Goal: Check status

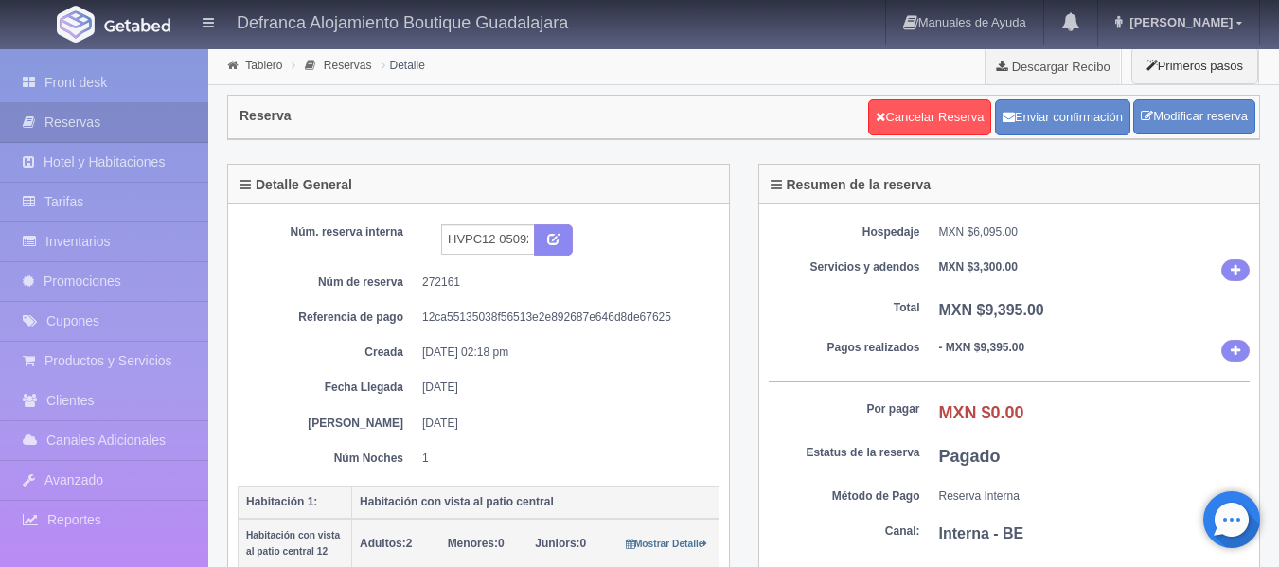
scroll to position [379, 0]
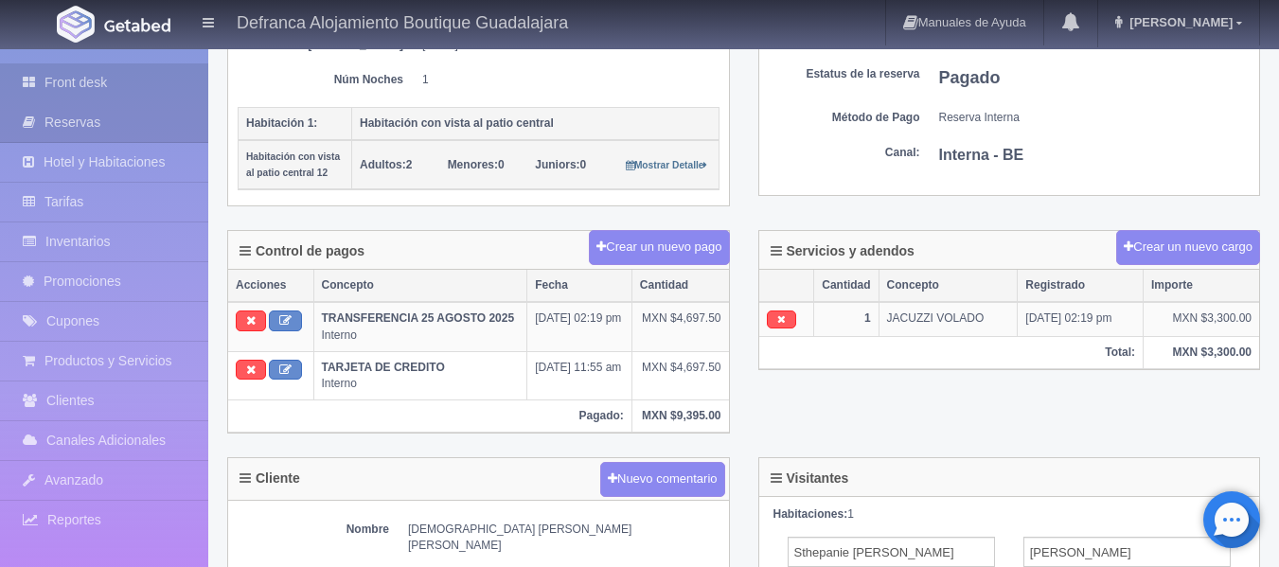
click at [99, 88] on link "Front desk" at bounding box center [104, 82] width 208 height 39
click at [105, 82] on link "Front desk" at bounding box center [104, 82] width 208 height 39
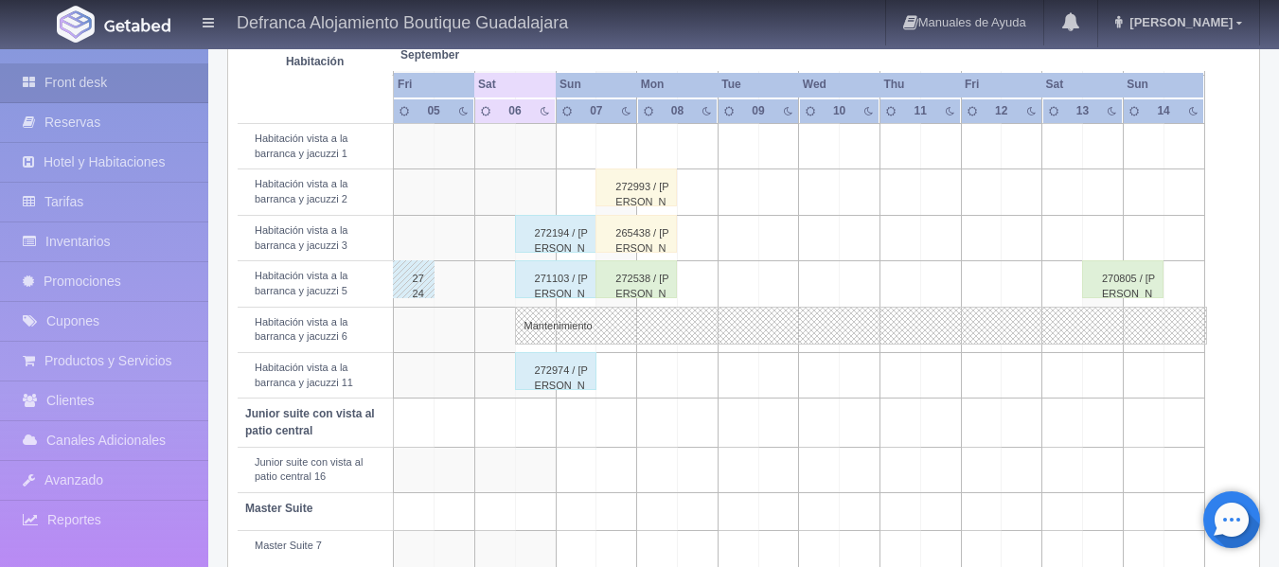
scroll to position [757, 0]
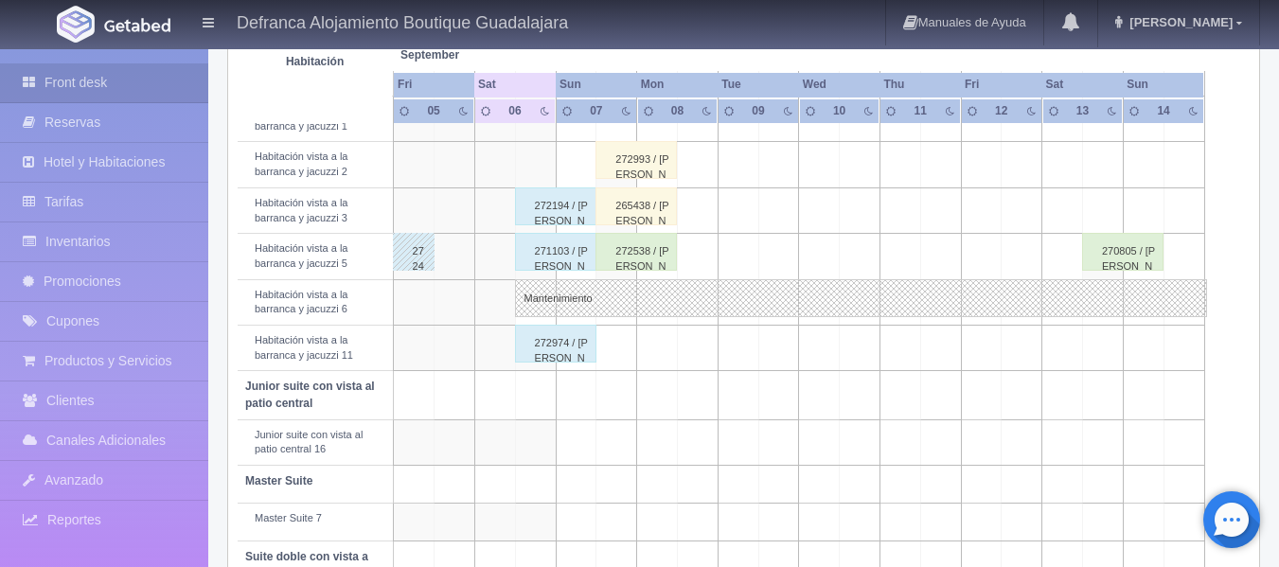
click at [635, 256] on div "272538 / [PERSON_NAME]" at bounding box center [636, 252] width 81 height 38
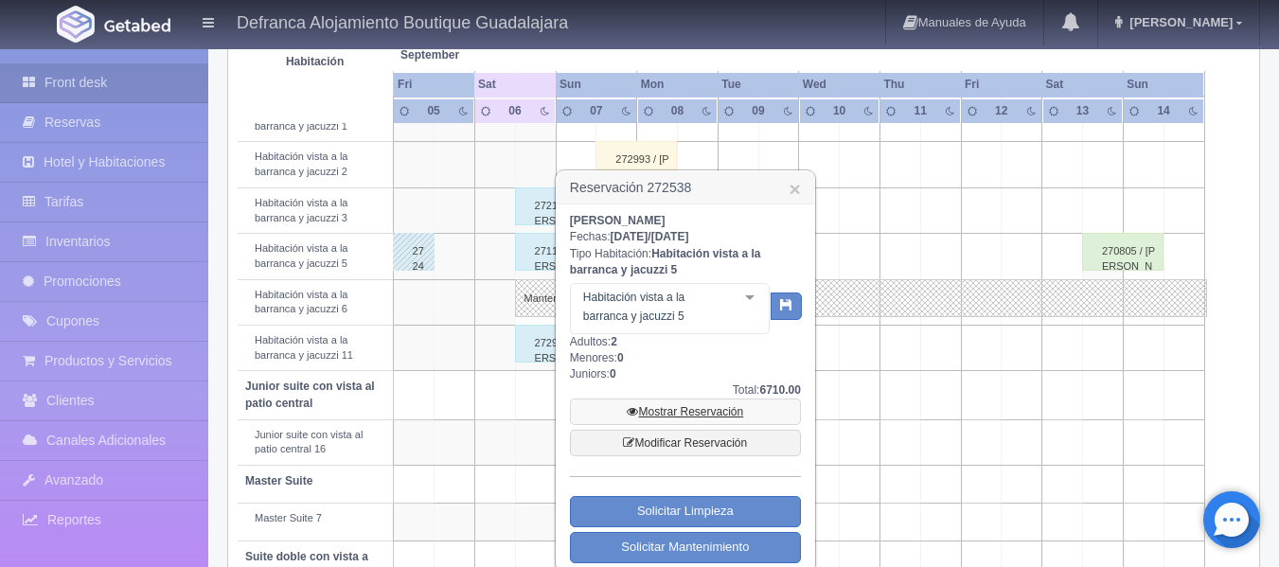
click at [699, 407] on link "Mostrar Reservación" at bounding box center [685, 412] width 231 height 27
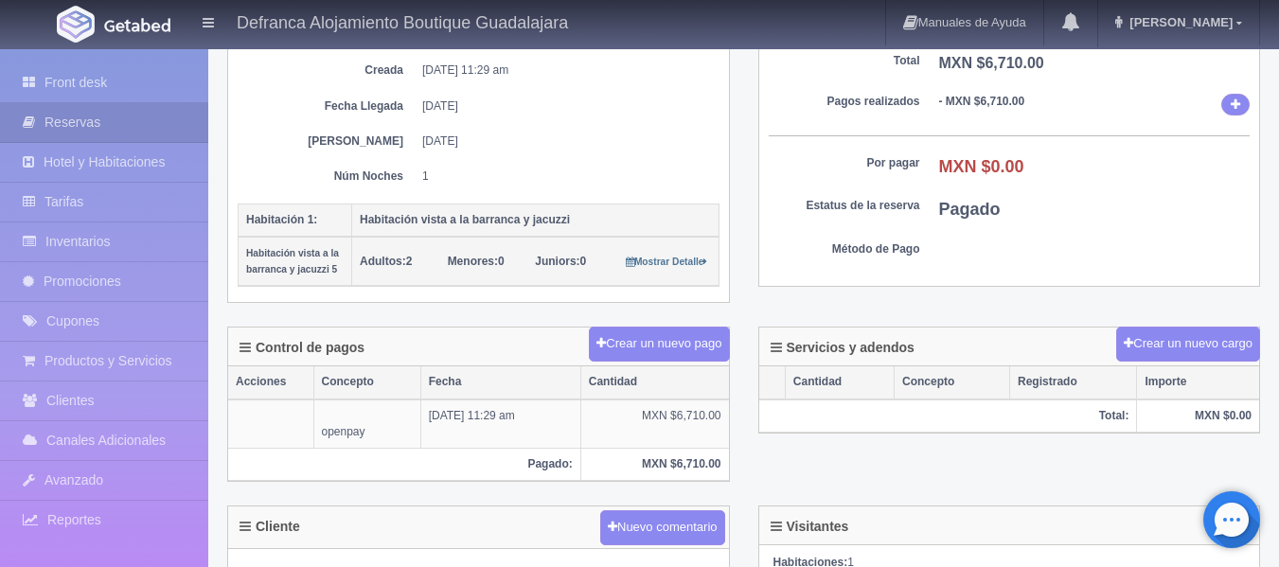
scroll to position [284, 0]
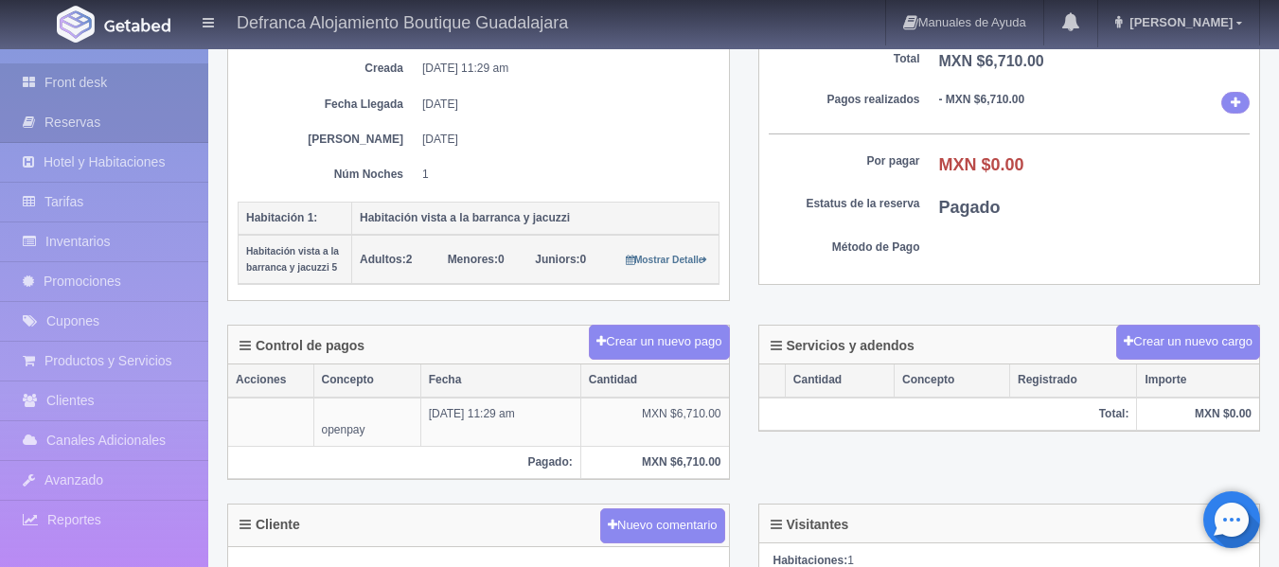
click at [108, 83] on link "Front desk" at bounding box center [104, 82] width 208 height 39
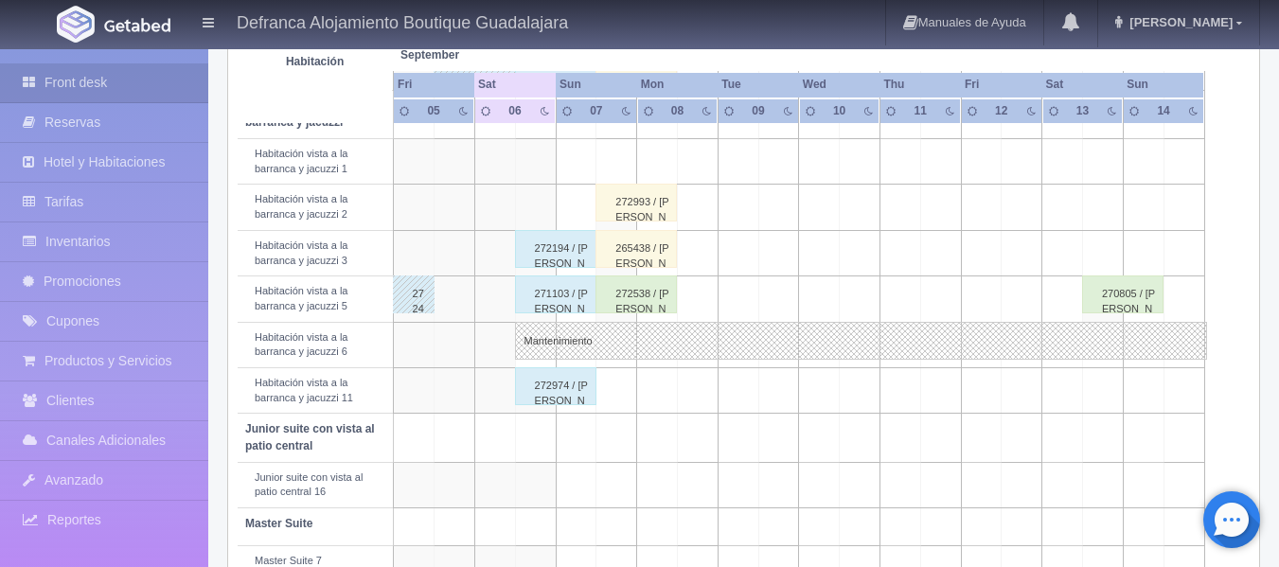
scroll to position [757, 0]
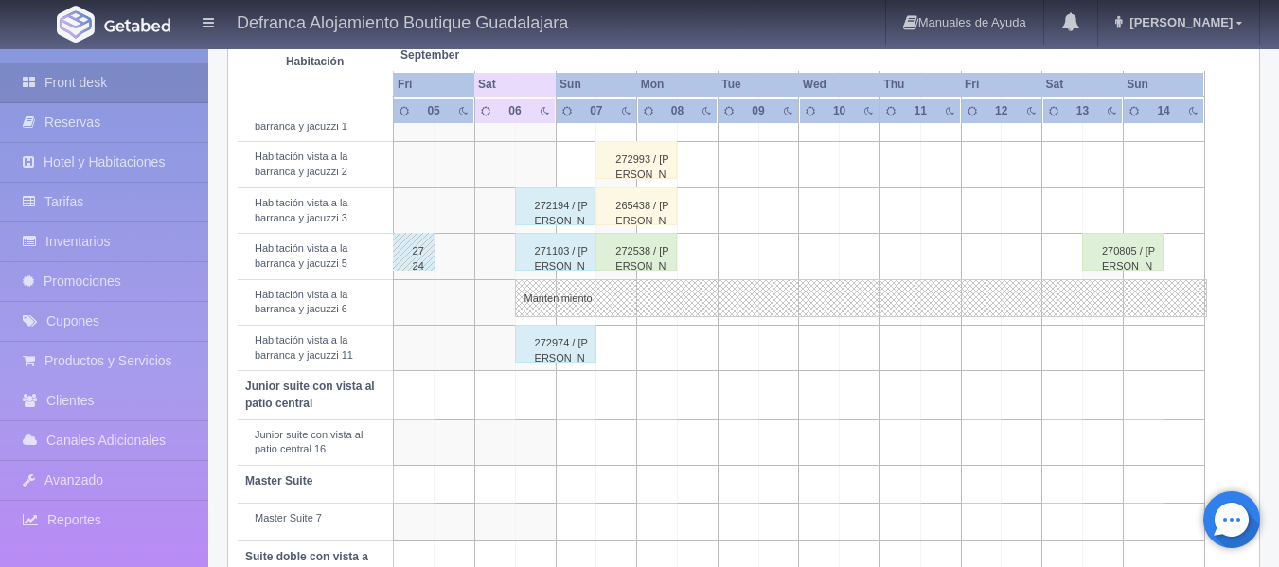
click at [629, 215] on div "265438 / [PERSON_NAME]" at bounding box center [636, 206] width 81 height 38
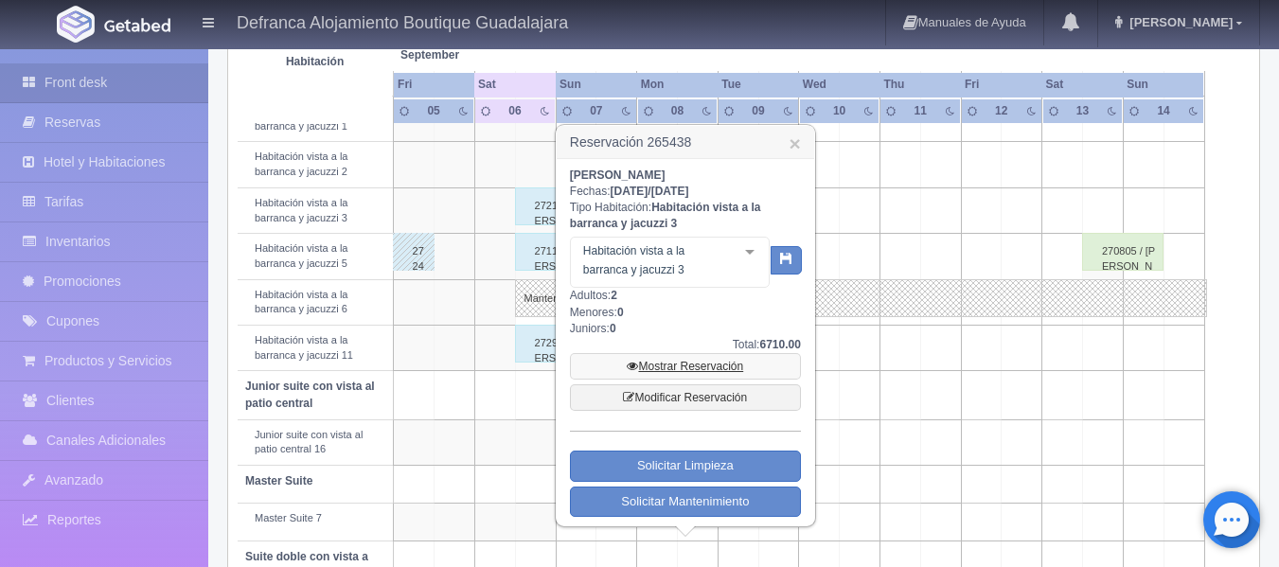
click at [668, 362] on link "Mostrar Reservación" at bounding box center [685, 366] width 231 height 27
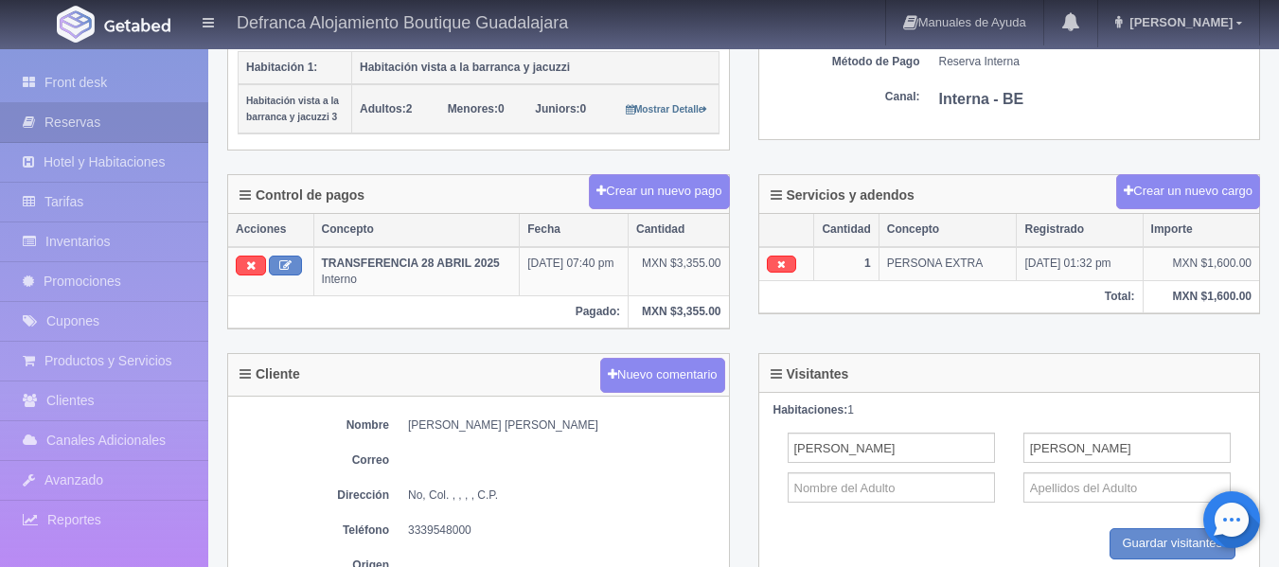
scroll to position [399, 0]
